Goal: Task Accomplishment & Management: Manage account settings

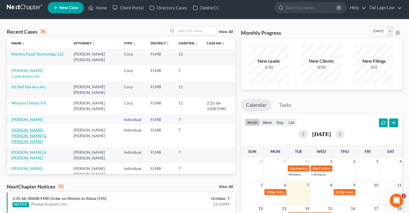
scroll to position [107, 0]
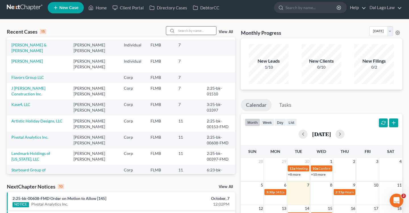
click at [203, 30] on input "search" at bounding box center [197, 30] width 40 height 8
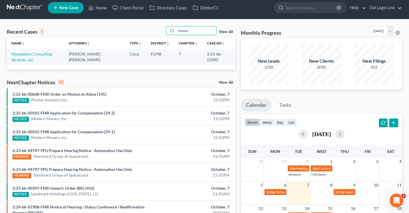
scroll to position [0, 0]
type input "monas"
click at [52, 55] on link "Monastiero Consulting Services, LLC" at bounding box center [31, 56] width 41 height 11
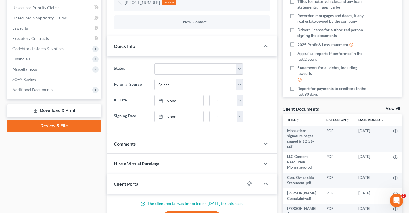
scroll to position [94, 0]
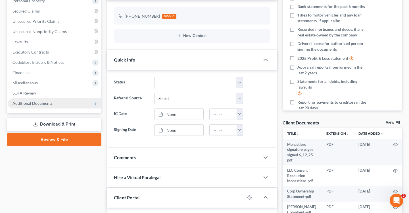
click at [64, 104] on span "Additional Documents" at bounding box center [55, 103] width 94 height 10
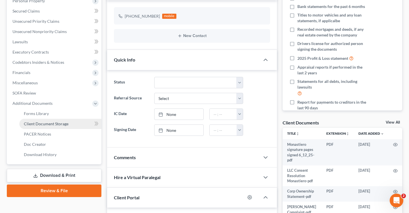
click at [54, 121] on span "Client Document Storage" at bounding box center [46, 123] width 45 height 5
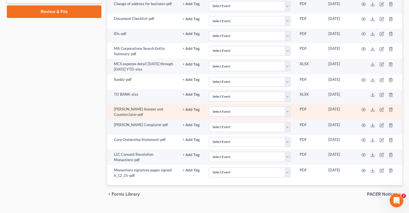
scroll to position [274, 0]
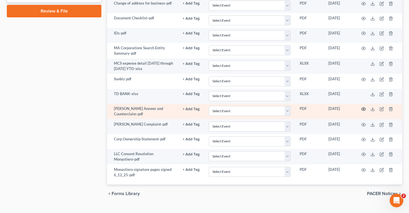
click at [363, 108] on icon "button" at bounding box center [364, 109] width 5 height 5
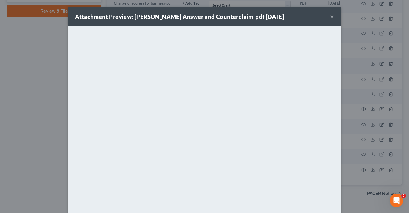
click at [331, 17] on button "×" at bounding box center [332, 16] width 4 height 7
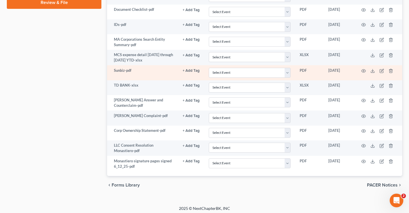
scroll to position [285, 0]
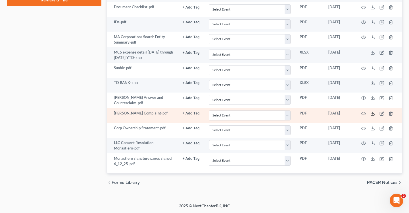
click at [373, 113] on icon at bounding box center [373, 113] width 5 height 5
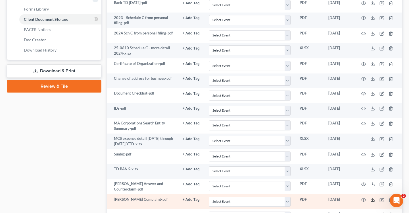
scroll to position [1, 0]
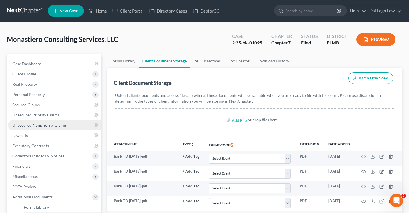
click at [43, 125] on span "Unsecured Nonpriority Claims" at bounding box center [40, 125] width 54 height 5
